Goal: Information Seeking & Learning: Learn about a topic

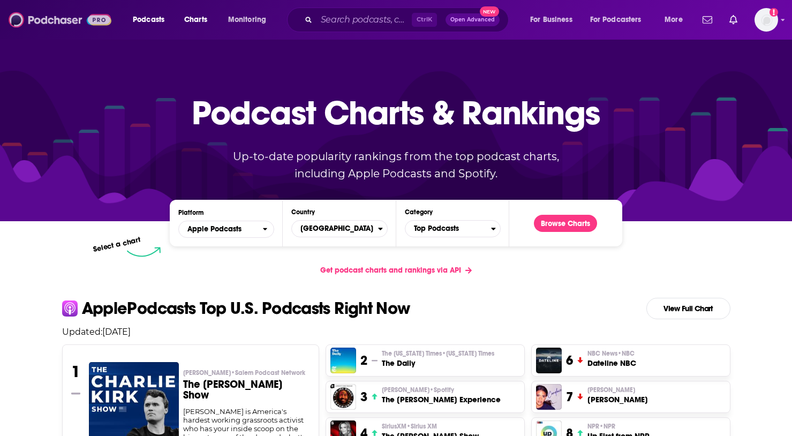
click at [49, 22] on img at bounding box center [60, 20] width 103 height 20
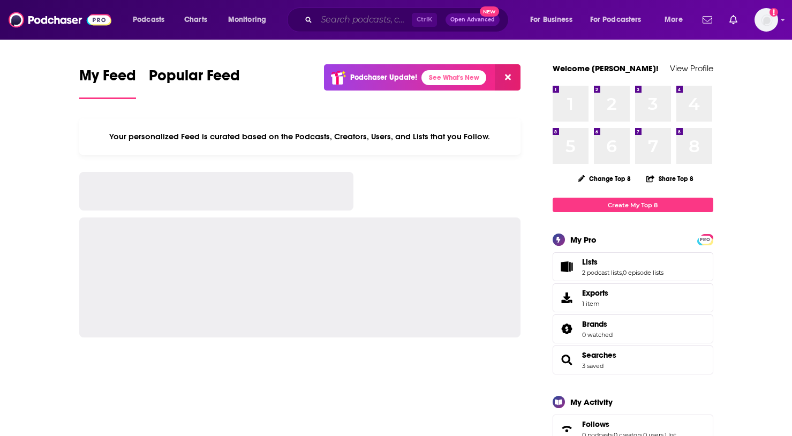
click at [343, 26] on input "Search podcasts, credits, & more..." at bounding box center [363, 19] width 95 height 17
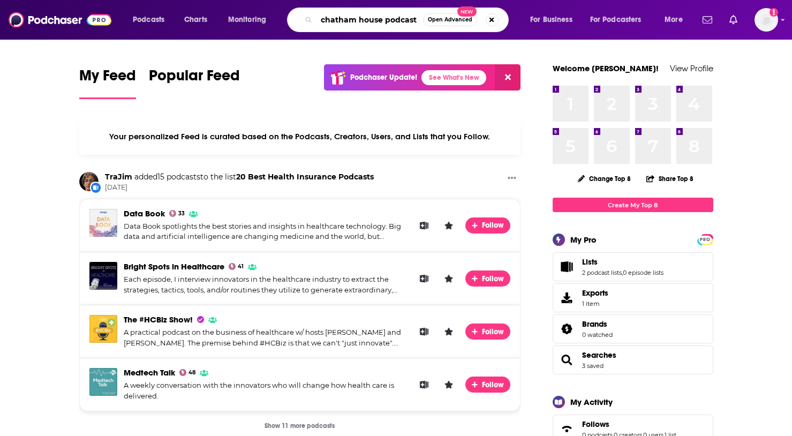
type input "chatham house podcast"
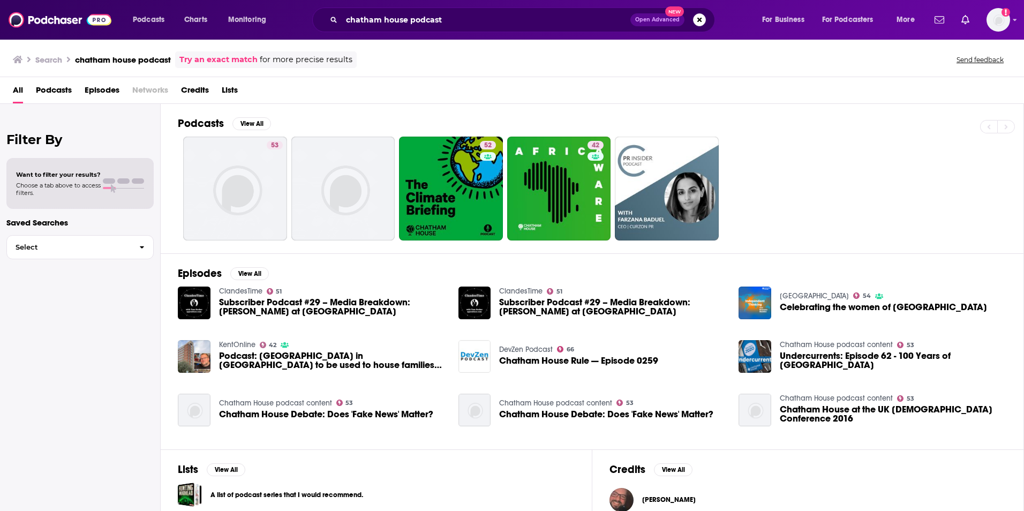
click at [245, 412] on span "Chatham House Debate: Does 'Fake News' Matter?" at bounding box center [326, 414] width 214 height 9
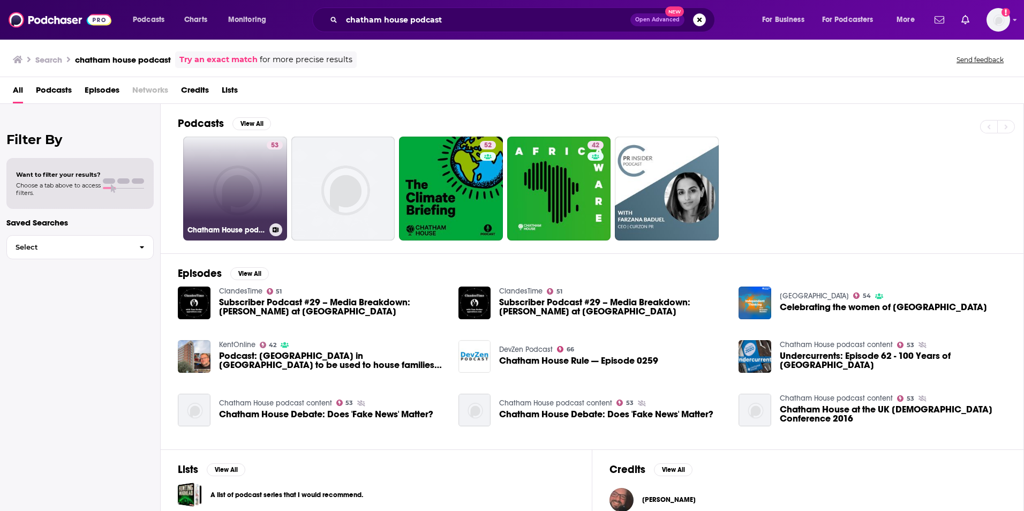
click at [225, 206] on link "53 Chatham House podcast content" at bounding box center [235, 189] width 104 height 104
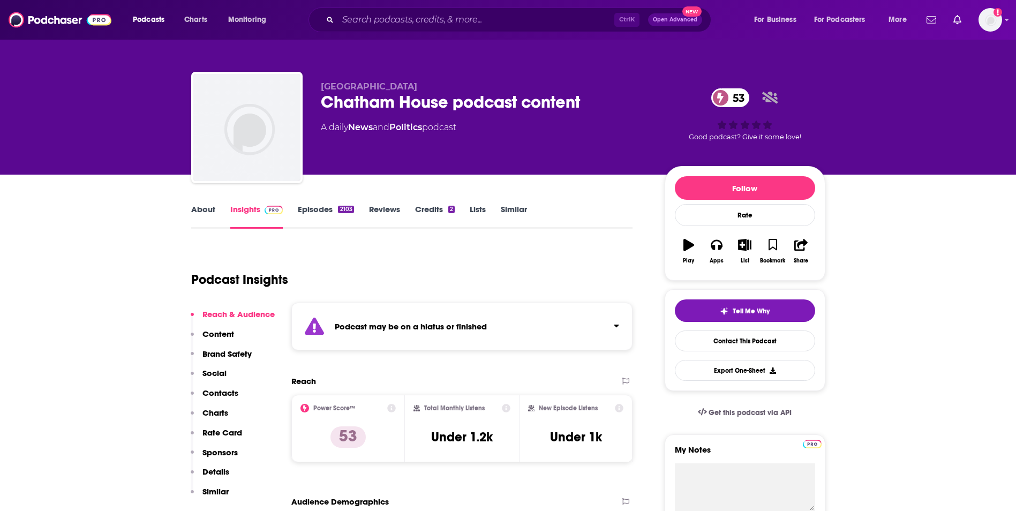
click at [205, 215] on link "About" at bounding box center [203, 216] width 24 height 25
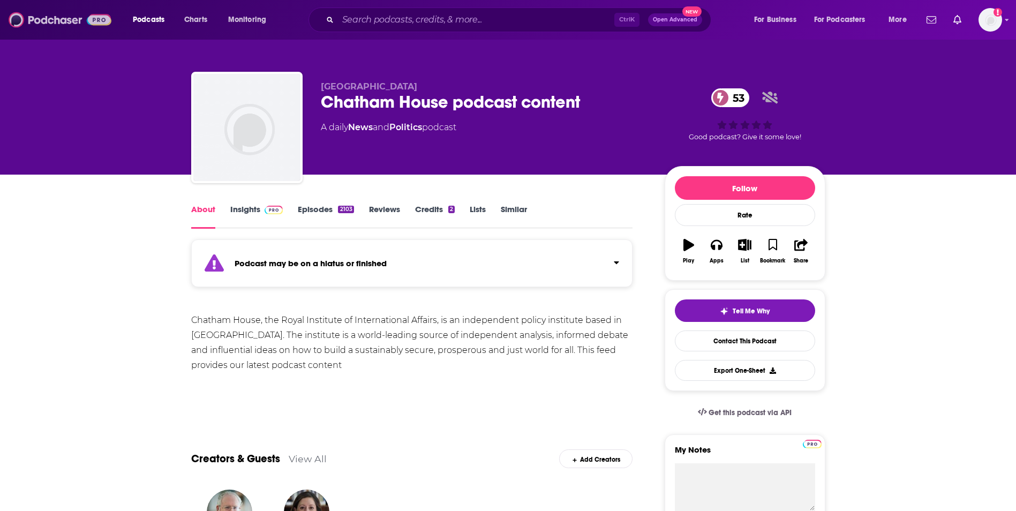
click at [40, 22] on img at bounding box center [60, 20] width 103 height 20
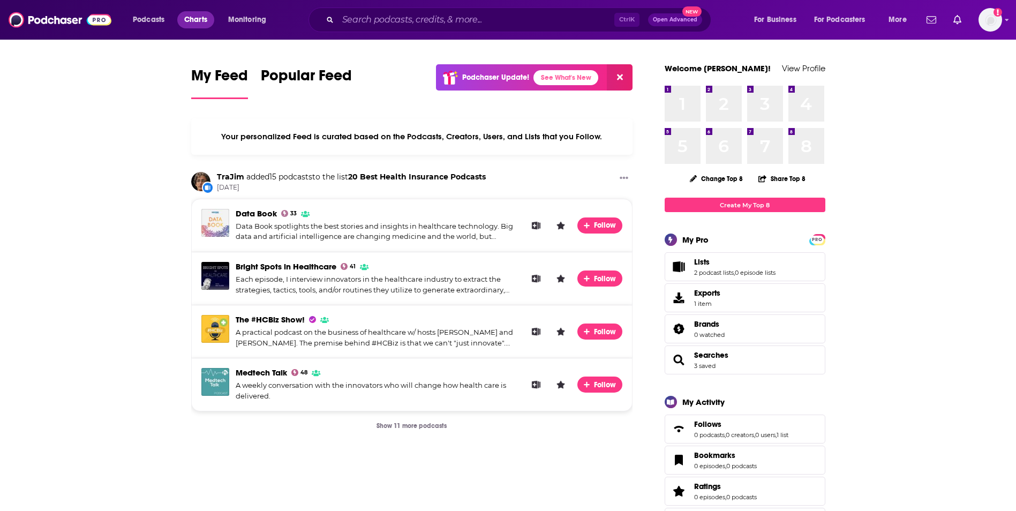
click at [202, 21] on span "Charts" at bounding box center [195, 19] width 23 height 15
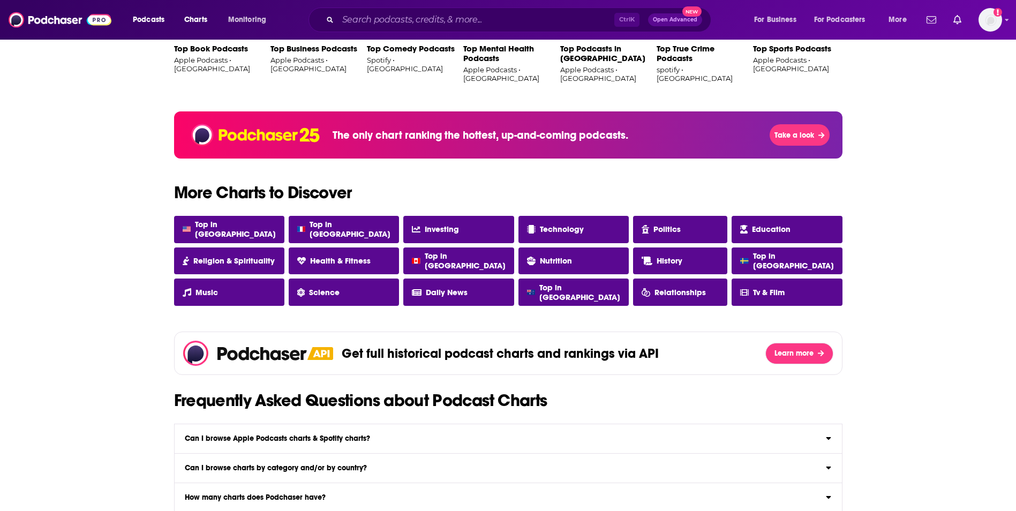
scroll to position [813, 0]
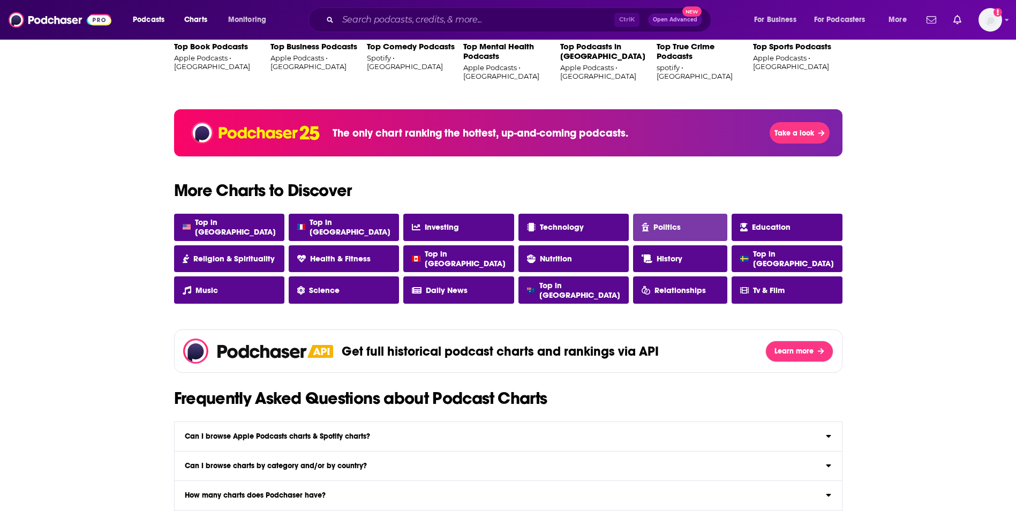
click at [655, 225] on span "Politics" at bounding box center [666, 227] width 27 height 10
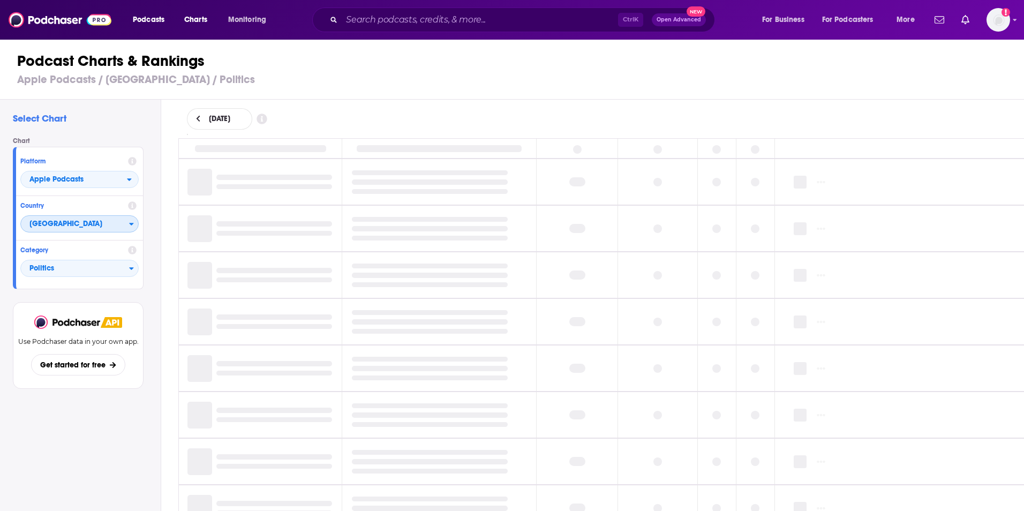
click at [116, 225] on span "[GEOGRAPHIC_DATA]" at bounding box center [75, 224] width 108 height 18
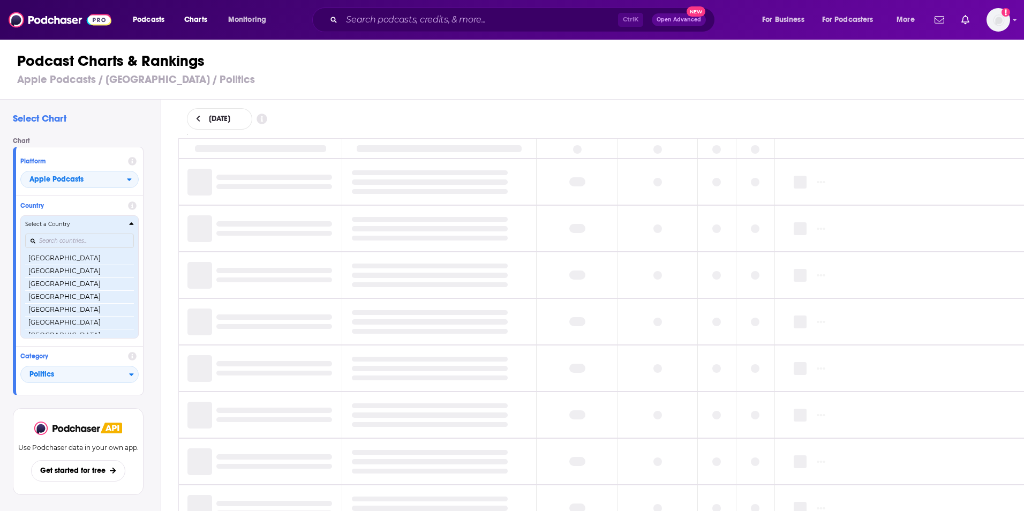
scroll to position [2066, 0]
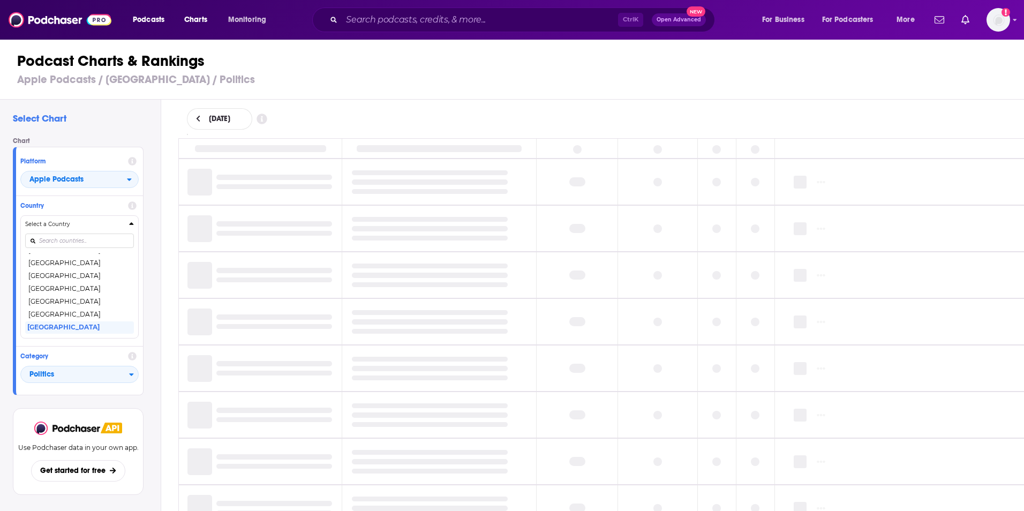
click at [79, 316] on button "[GEOGRAPHIC_DATA]" at bounding box center [79, 314] width 109 height 13
click at [80, 408] on div "Use Podchaser data in your own app. Get started for free" at bounding box center [78, 451] width 131 height 87
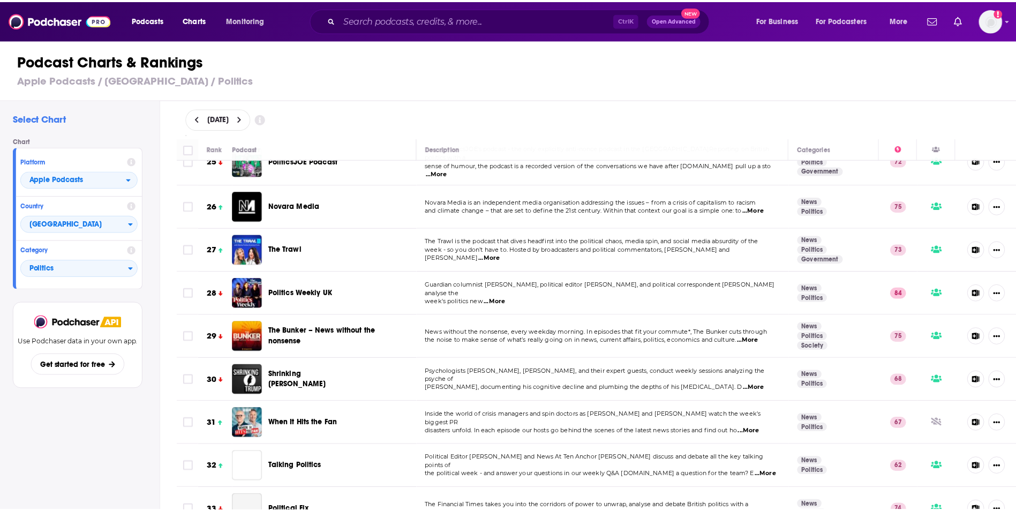
scroll to position [1119, 0]
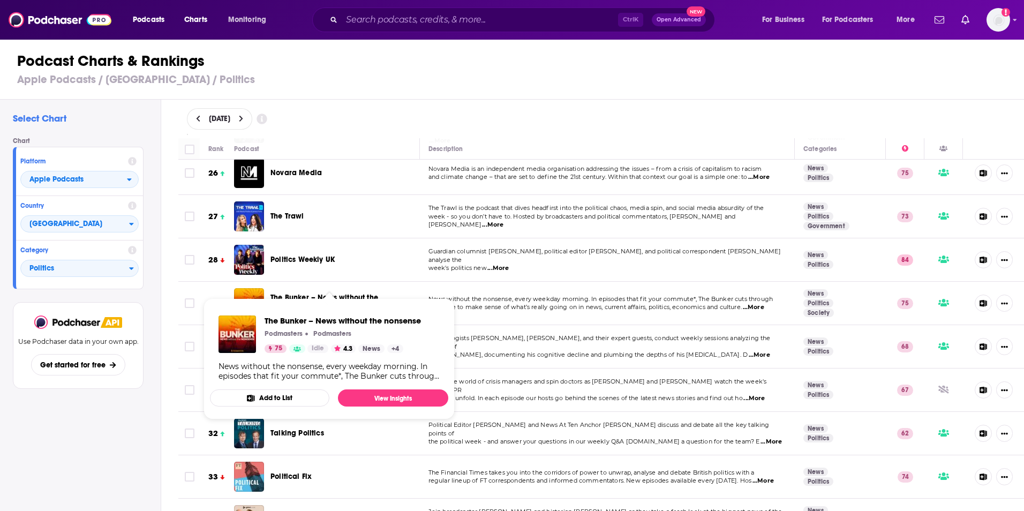
click at [281, 293] on span "The Bunker – News without the nonsense" at bounding box center [324, 303] width 108 height 20
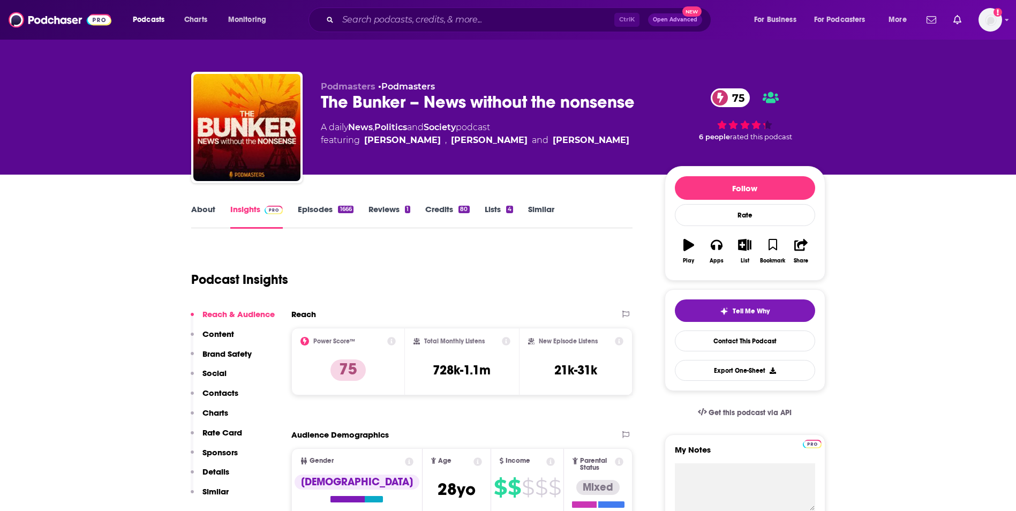
click at [205, 205] on link "About" at bounding box center [203, 216] width 24 height 25
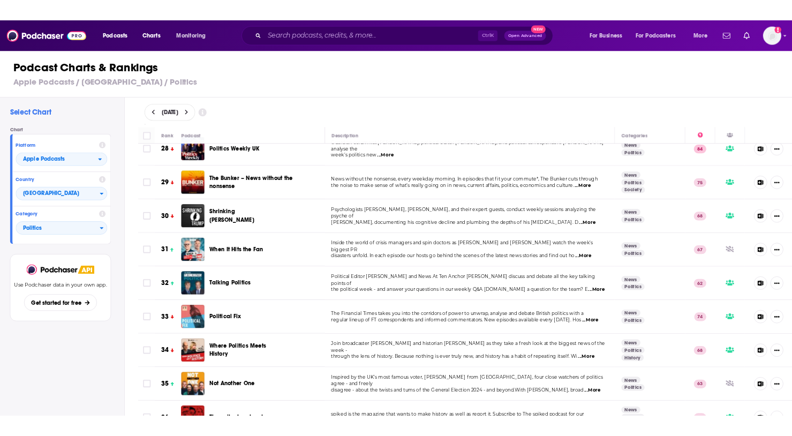
scroll to position [1232, 0]
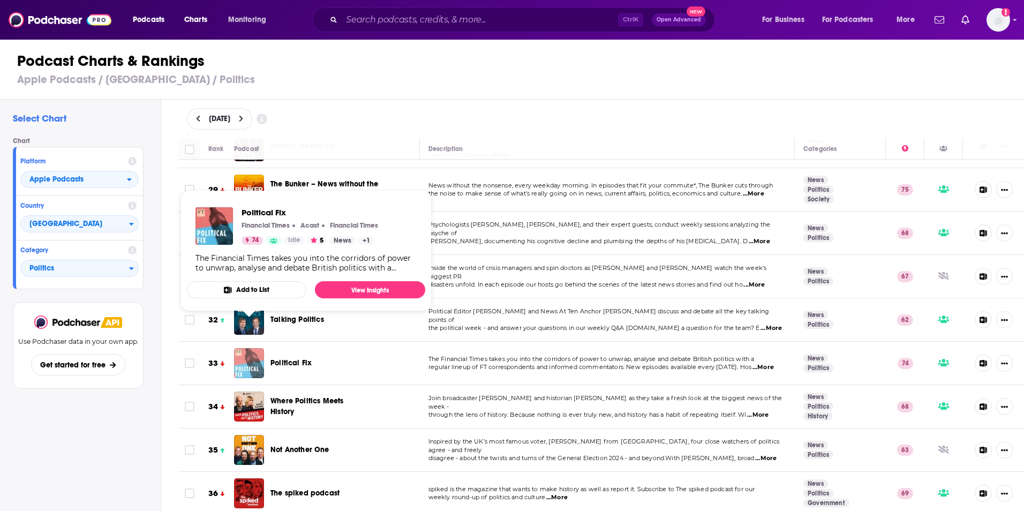
click at [255, 348] on img "Political Fix" at bounding box center [249, 363] width 30 height 30
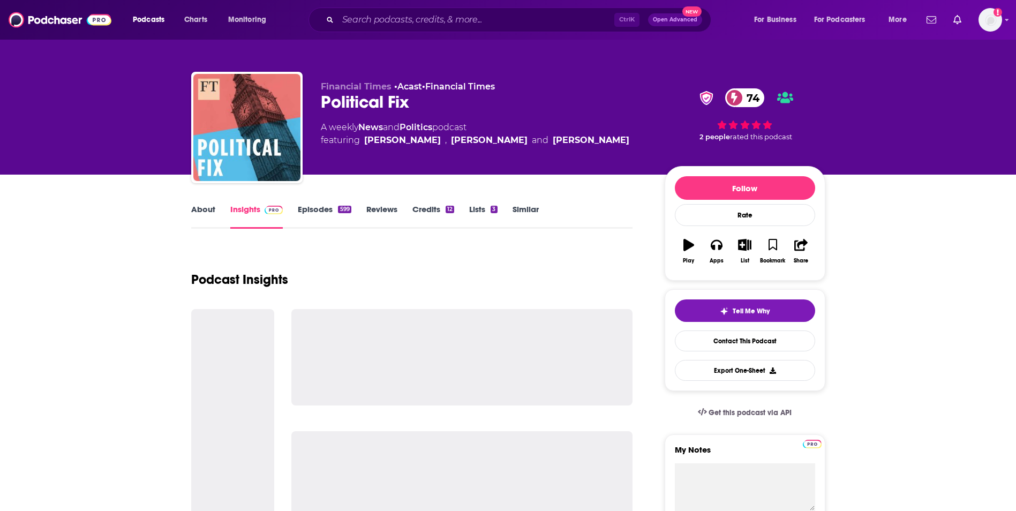
click at [255, 345] on div at bounding box center [232, 429] width 83 height 240
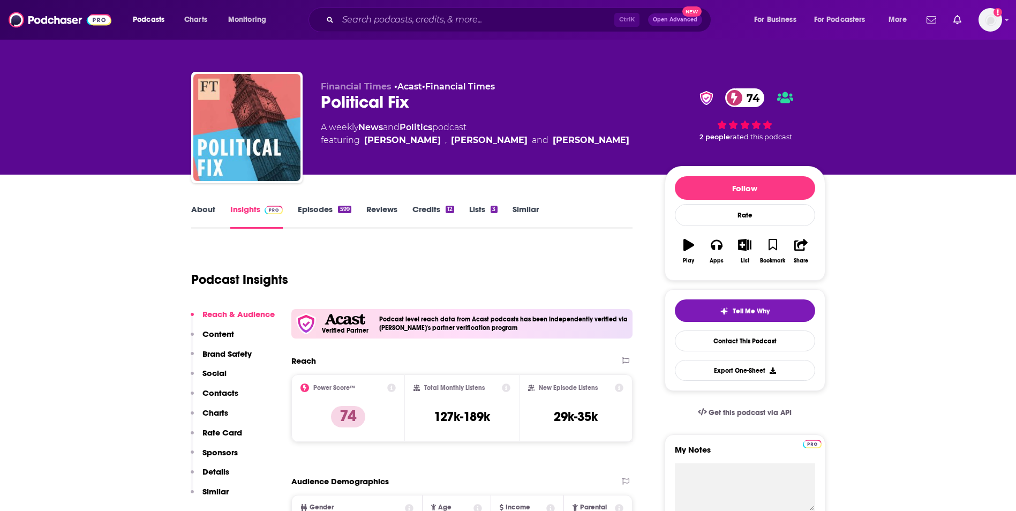
click at [198, 212] on link "About" at bounding box center [203, 216] width 24 height 25
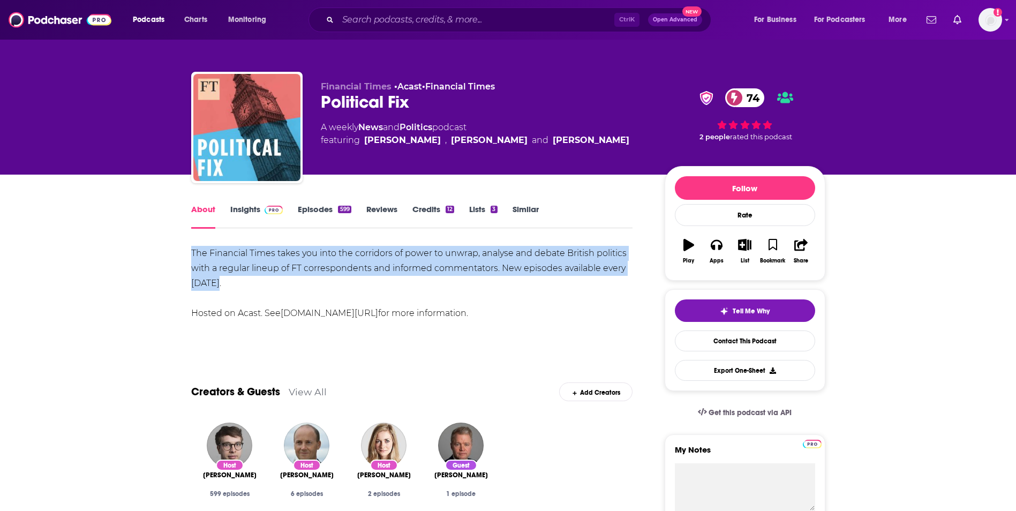
drag, startPoint x: 217, startPoint y: 289, endPoint x: 174, endPoint y: 251, distance: 57.3
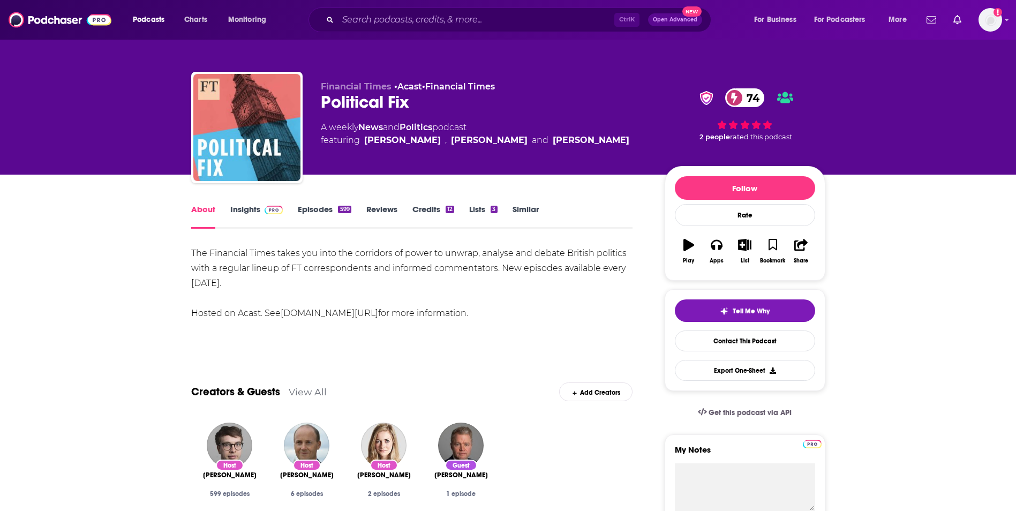
drag, startPoint x: 174, startPoint y: 251, endPoint x: 271, endPoint y: 277, distance: 100.9
click at [271, 277] on div "The Financial Times takes you into the corridors of power to unwrap, analyse an…" at bounding box center [412, 283] width 442 height 75
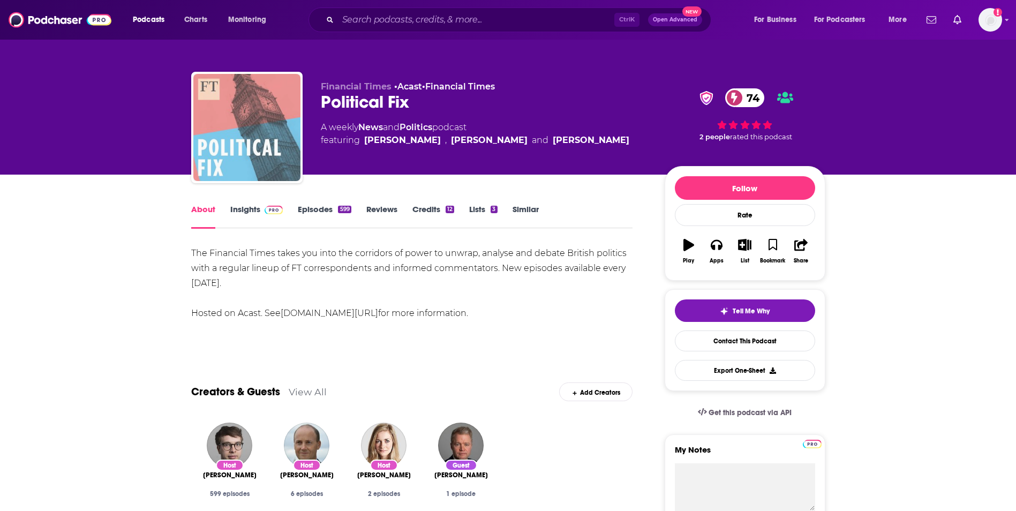
click at [284, 163] on img "Political Fix" at bounding box center [246, 127] width 107 height 107
